Goal: Task Accomplishment & Management: Manage account settings

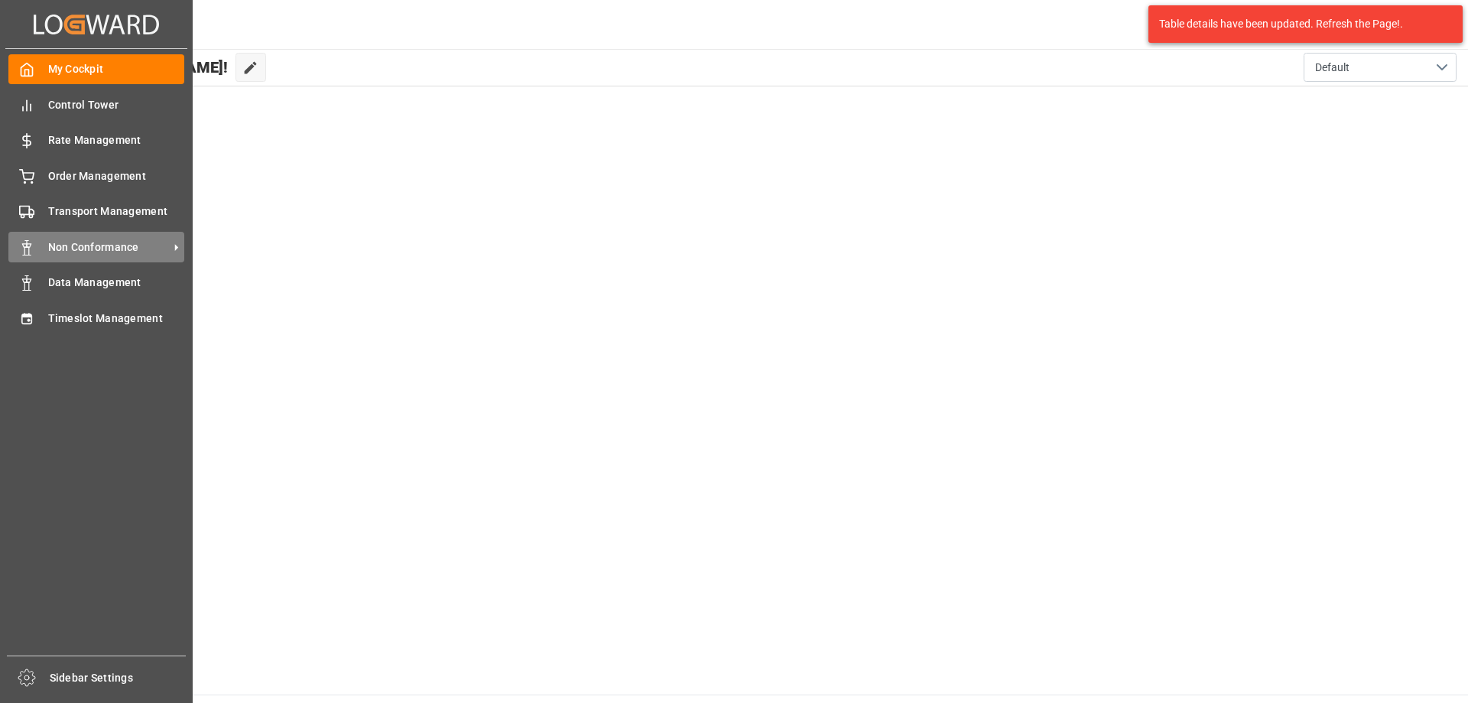
click at [164, 245] on span "Non Conformance" at bounding box center [108, 247] width 121 height 16
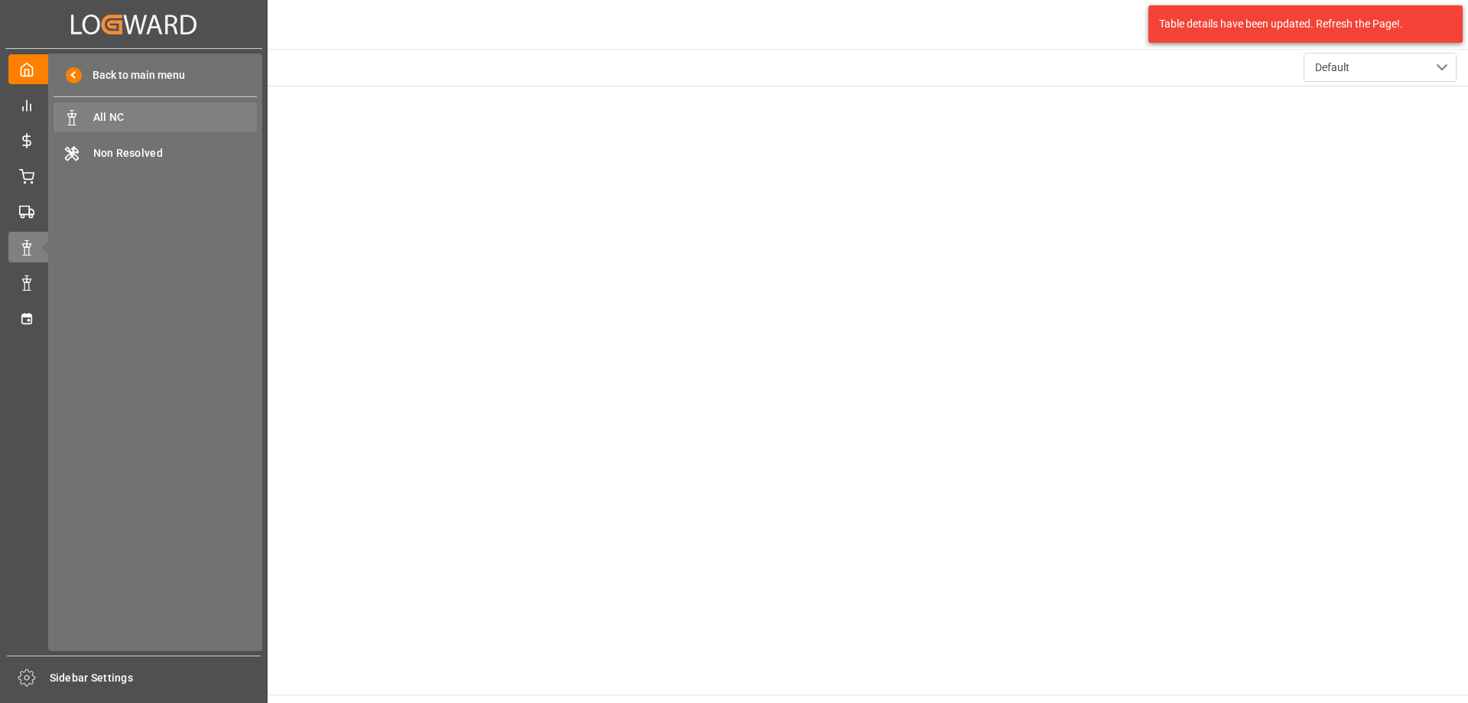
click at [138, 113] on span "All NC" at bounding box center [175, 117] width 164 height 16
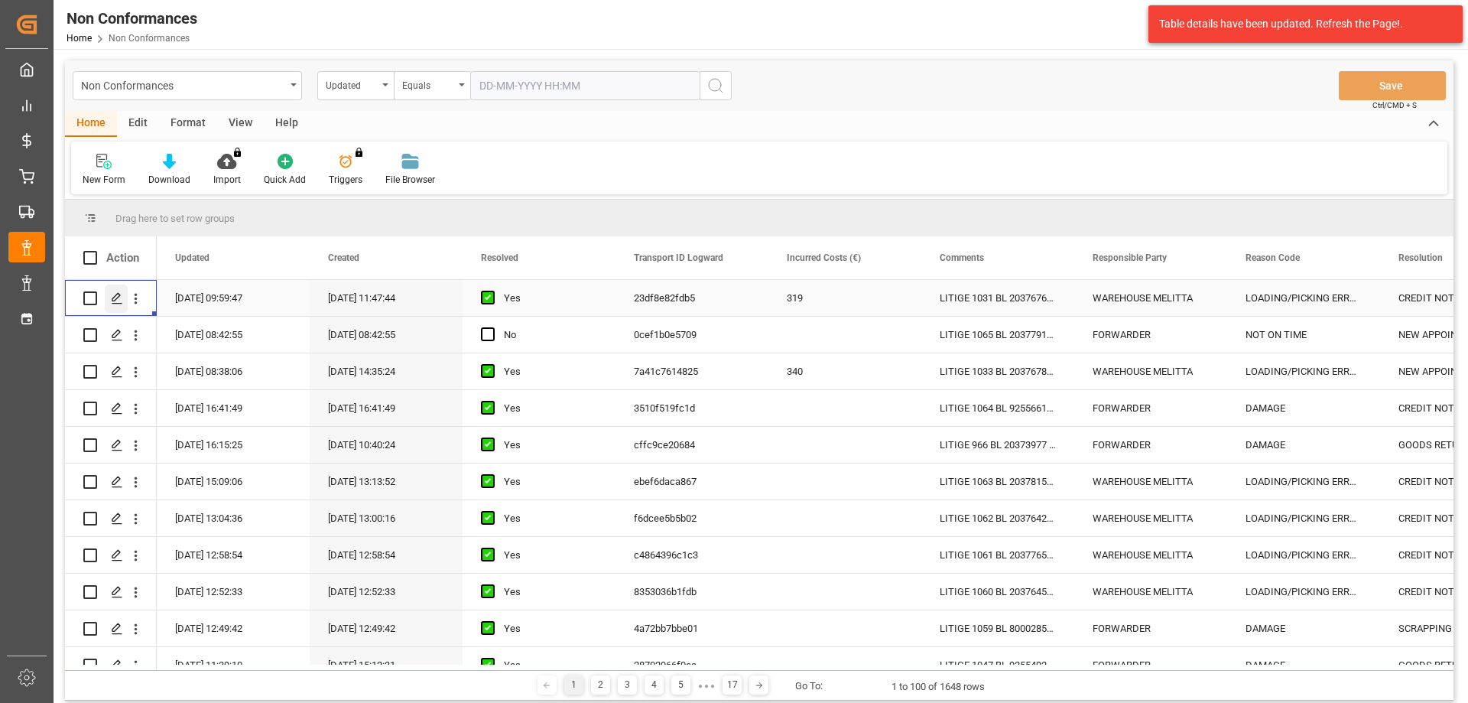
click at [119, 294] on polygon "Press SPACE to select this row." at bounding box center [116, 298] width 8 height 8
click at [219, 332] on div "[DATE] 08:42:55" at bounding box center [233, 335] width 153 height 36
click at [115, 341] on icon "Press SPACE to select this row." at bounding box center [117, 335] width 12 height 12
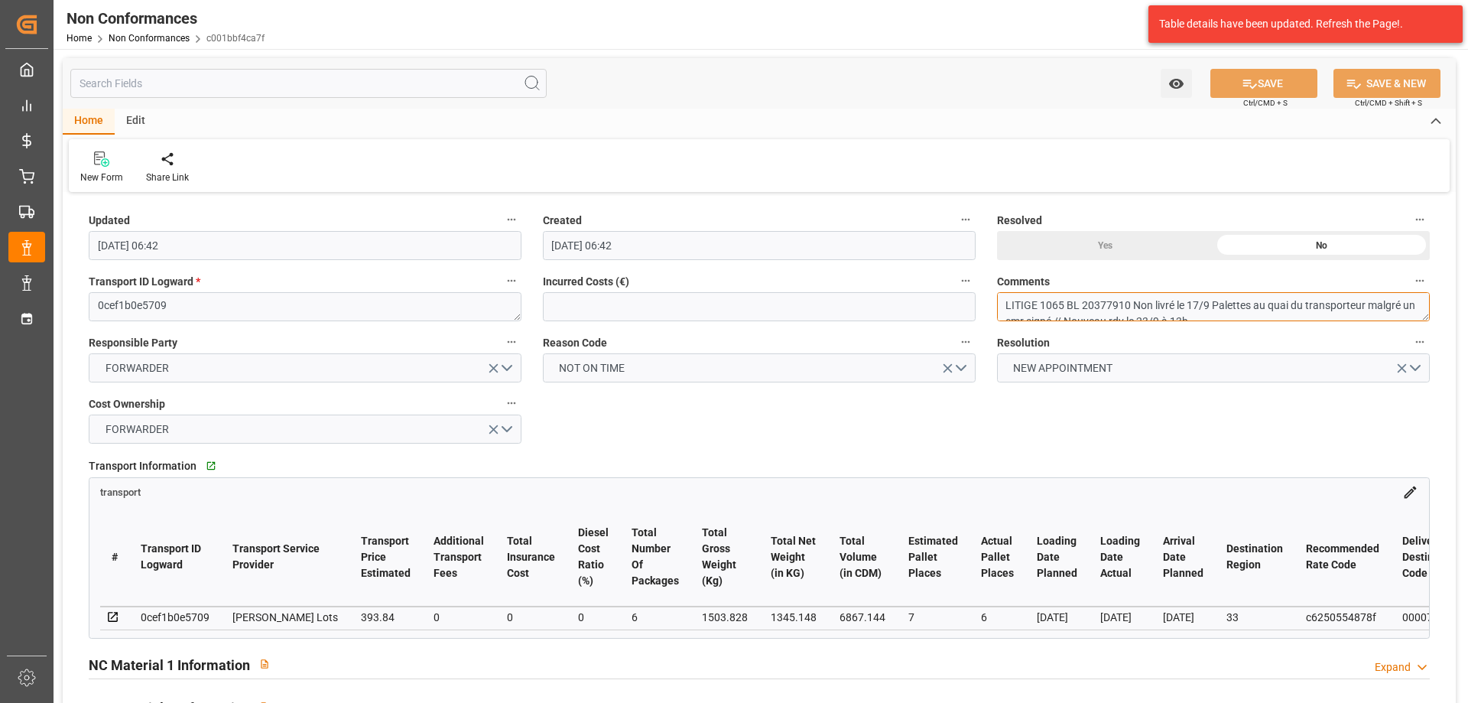
click at [1149, 302] on textarea "LITIGE 1065 BL 20377910 Non livré le 17/9 Palettes au quai du transporteur malg…" at bounding box center [1213, 306] width 433 height 29
